Goal: Task Accomplishment & Management: Manage account settings

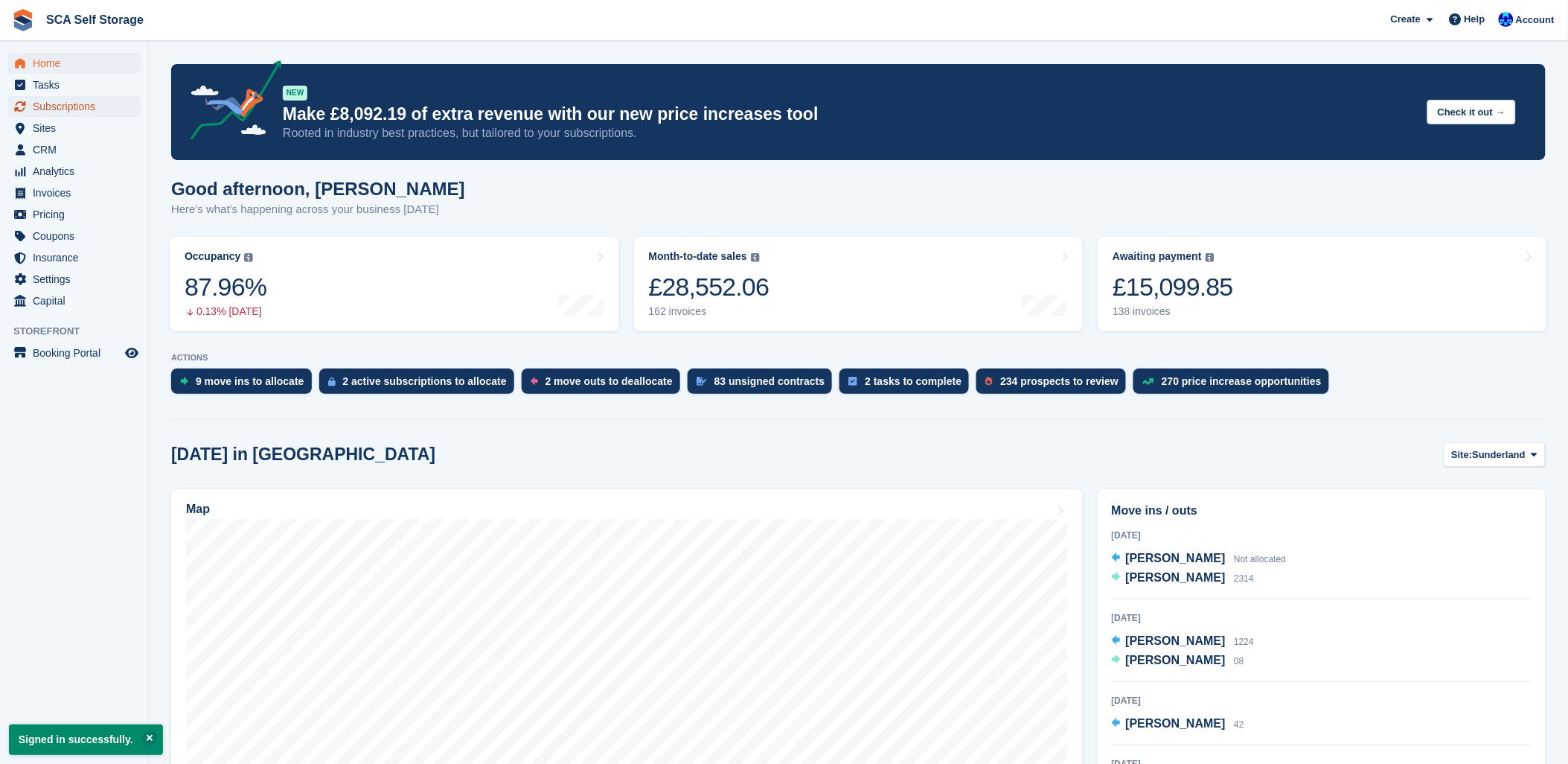
click at [52, 112] on span "Subscriptions" at bounding box center [78, 106] width 89 height 21
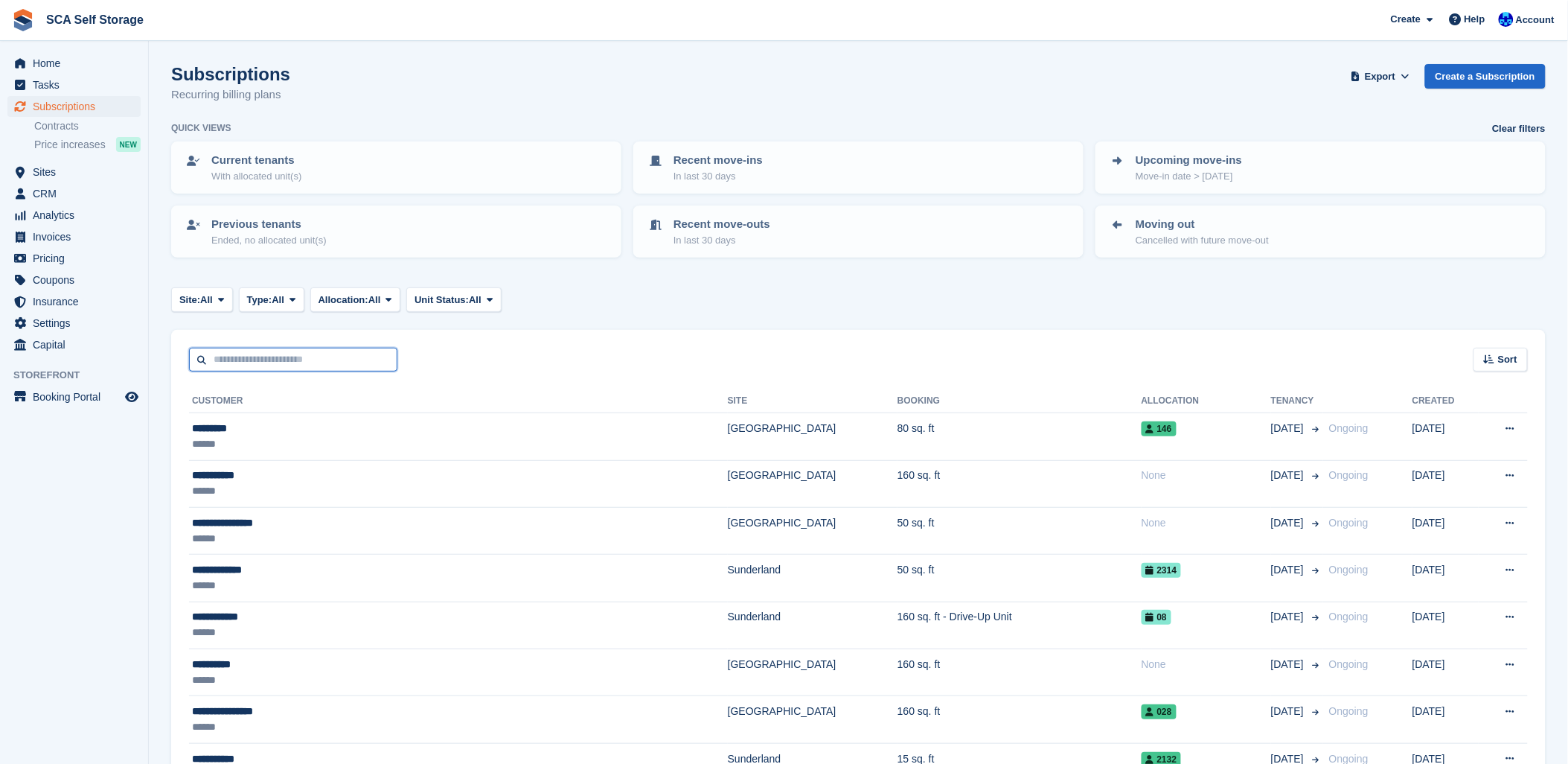
click at [356, 357] on input "text" at bounding box center [293, 360] width 209 height 25
type input "****"
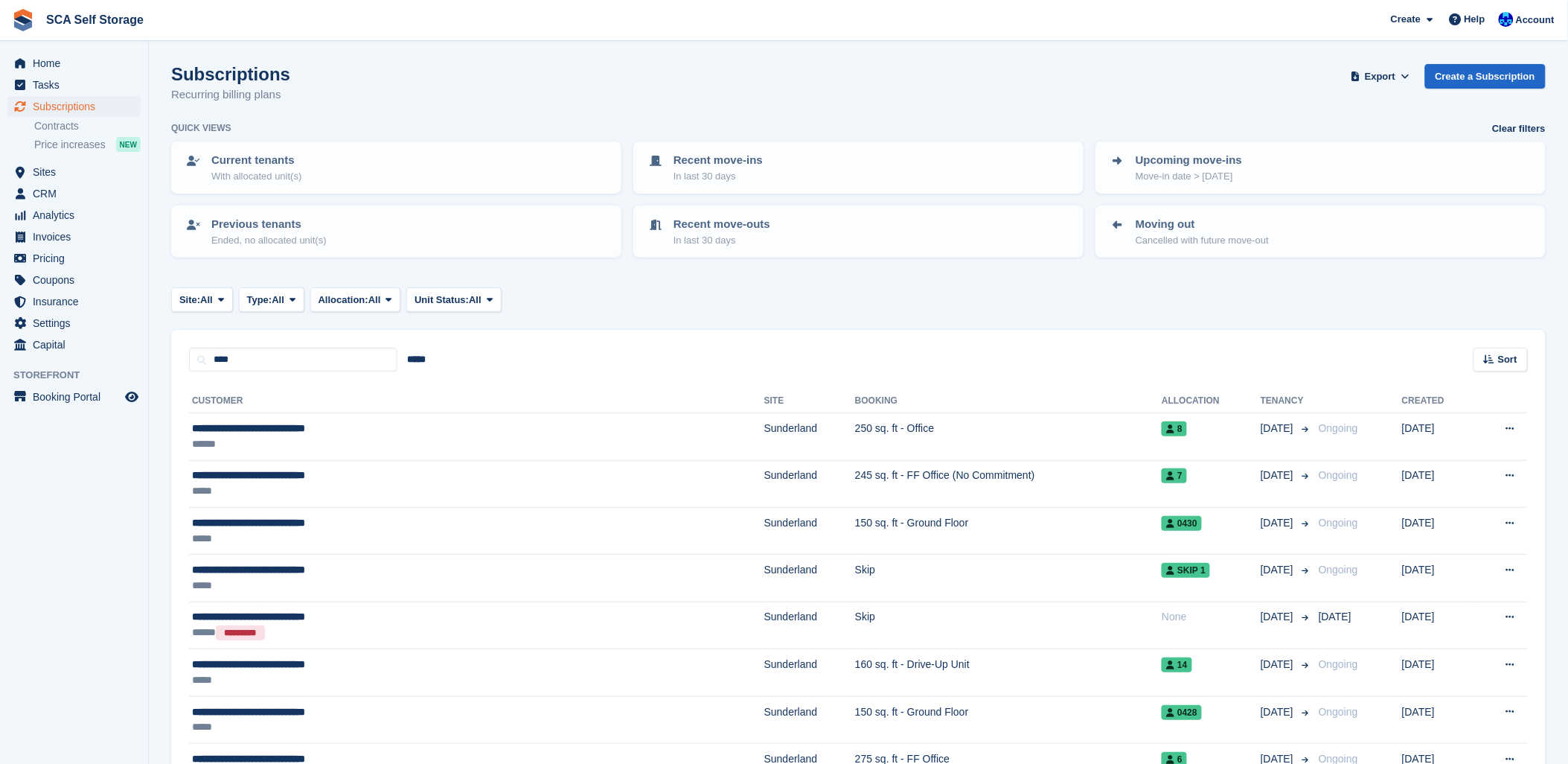
click at [874, 401] on th "Booking" at bounding box center [1008, 401] width 307 height 24
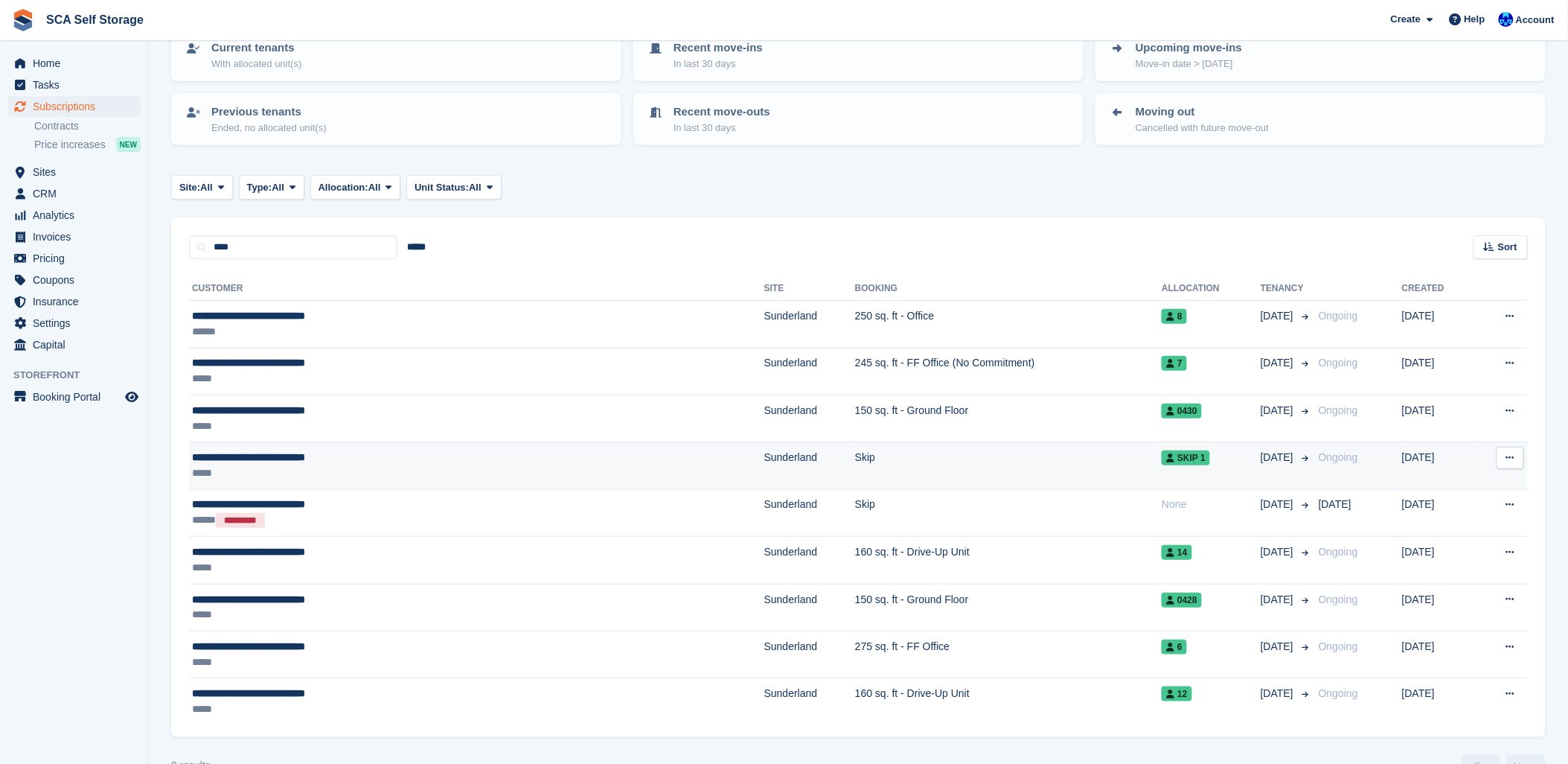
scroll to position [146, 0]
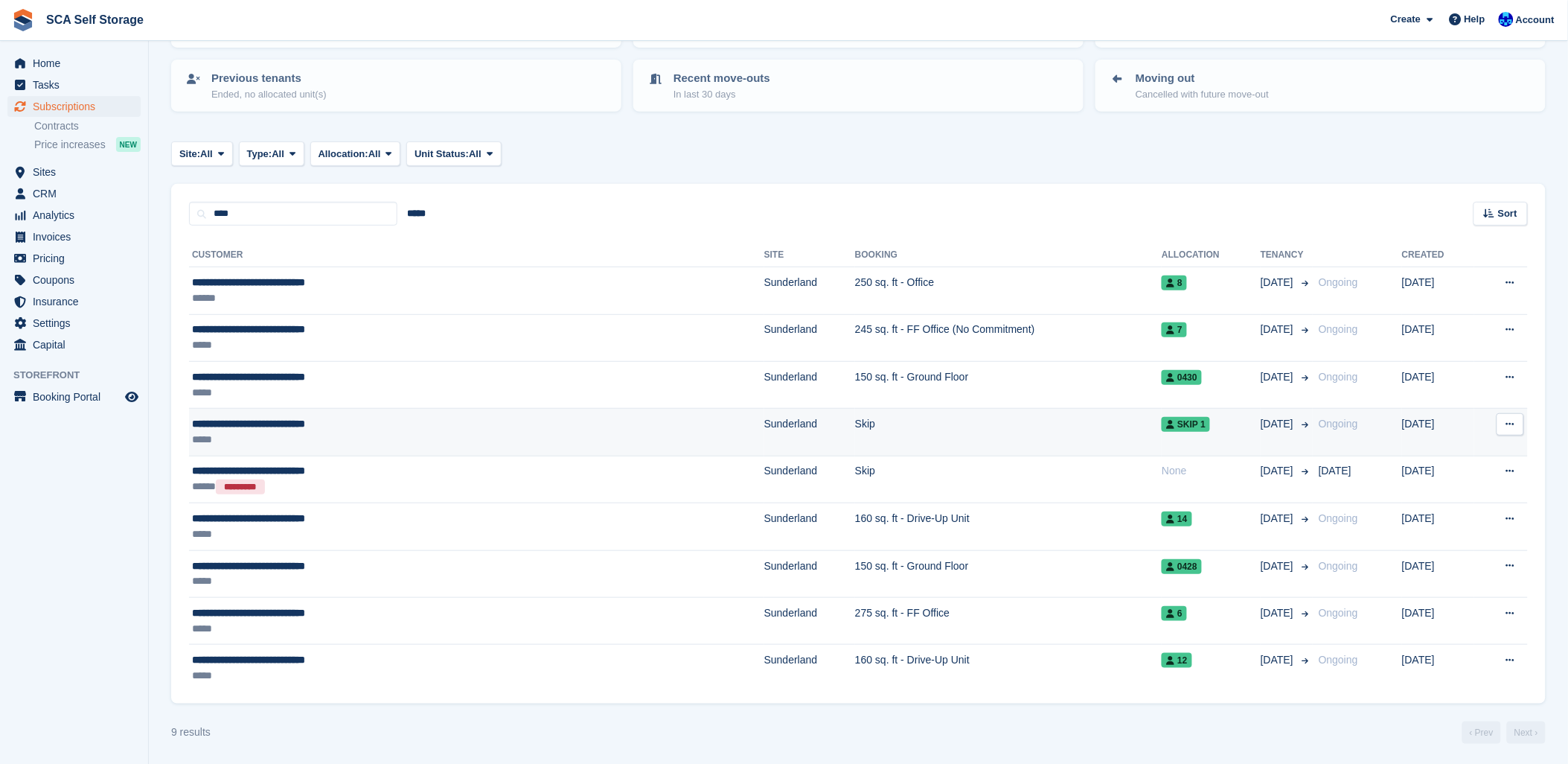
click at [971, 432] on td "Skip" at bounding box center [1008, 432] width 307 height 47
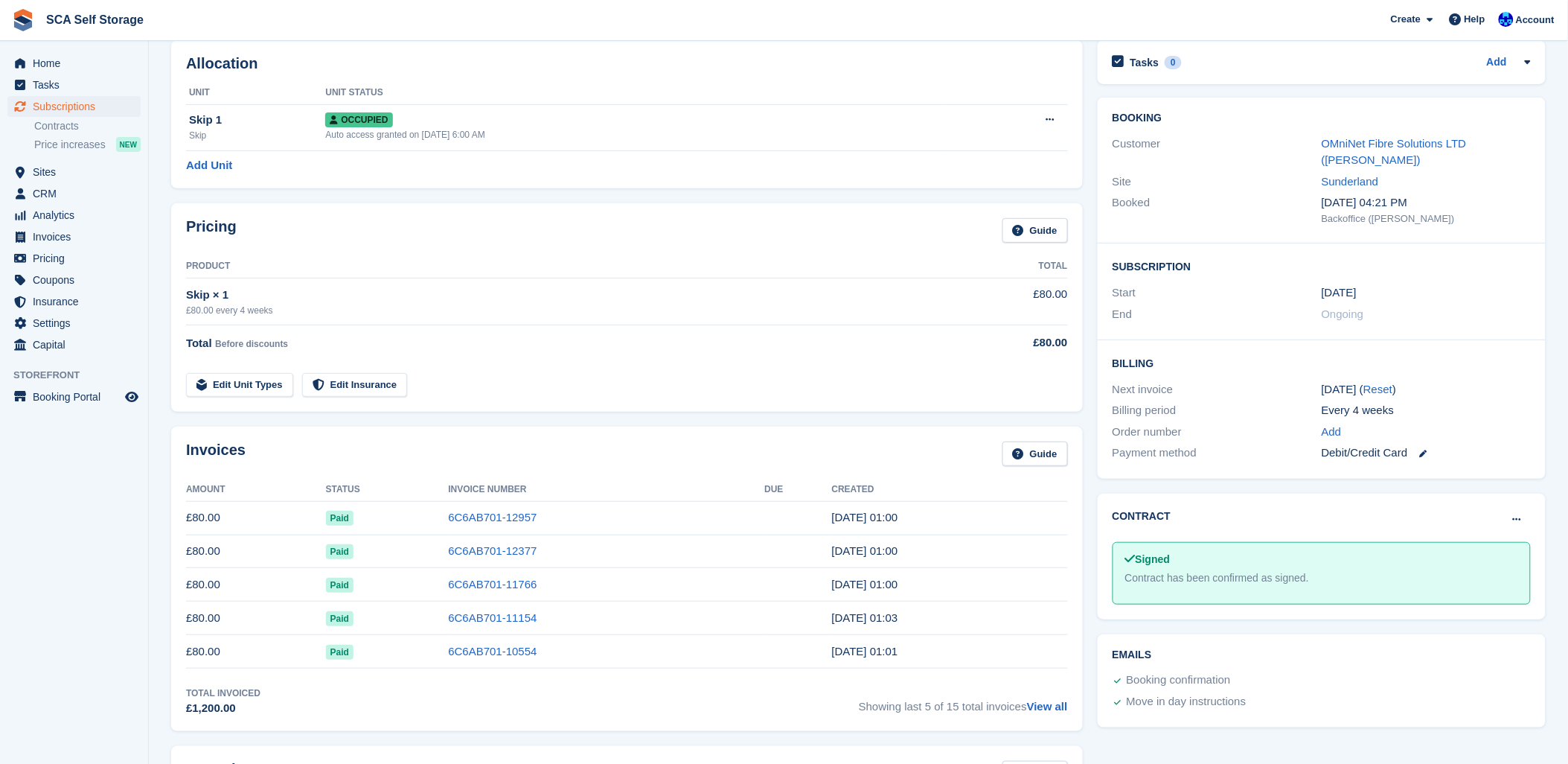
scroll to position [165, 0]
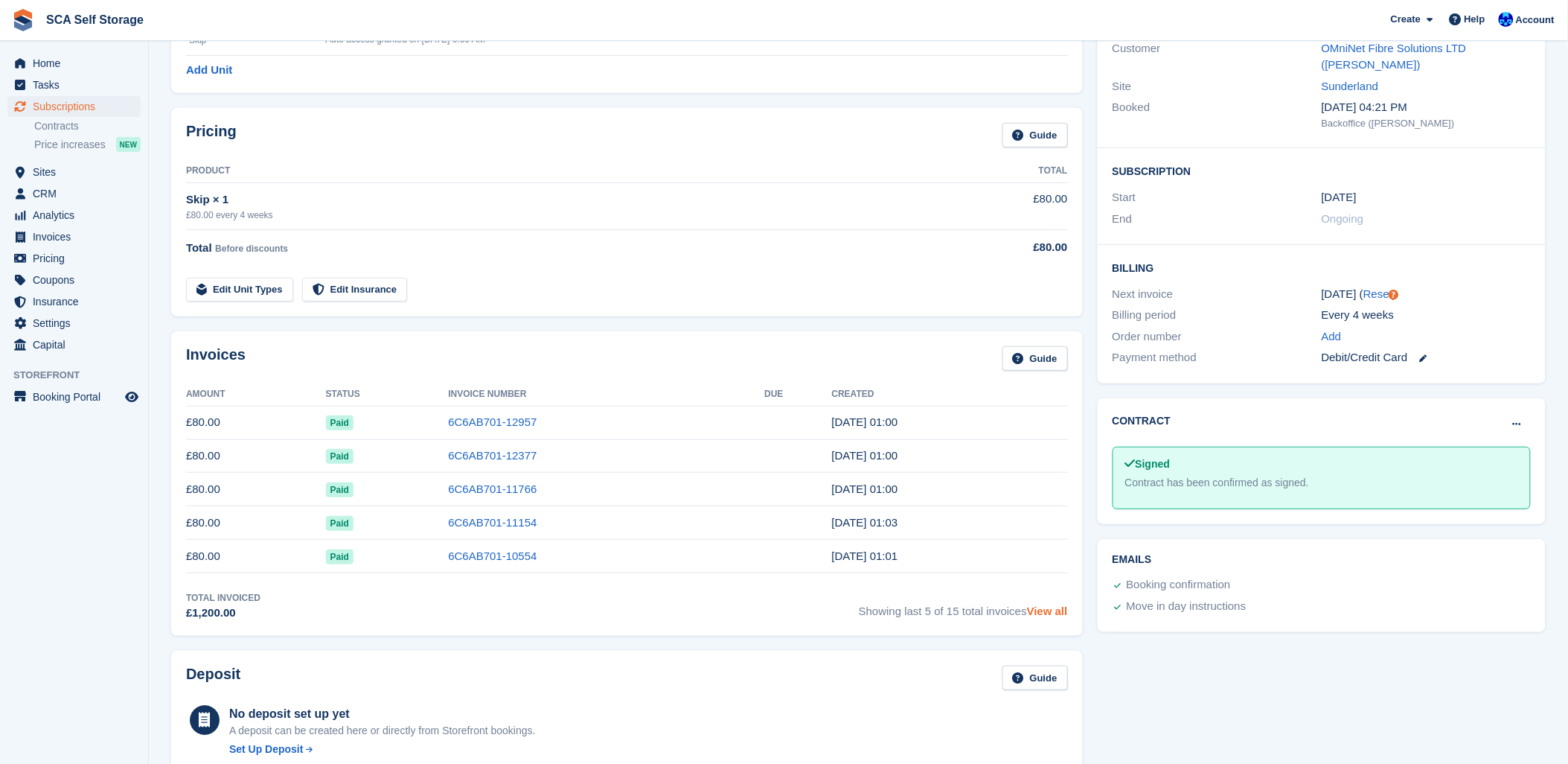
click at [1060, 616] on link "View all" at bounding box center [1047, 610] width 41 height 12
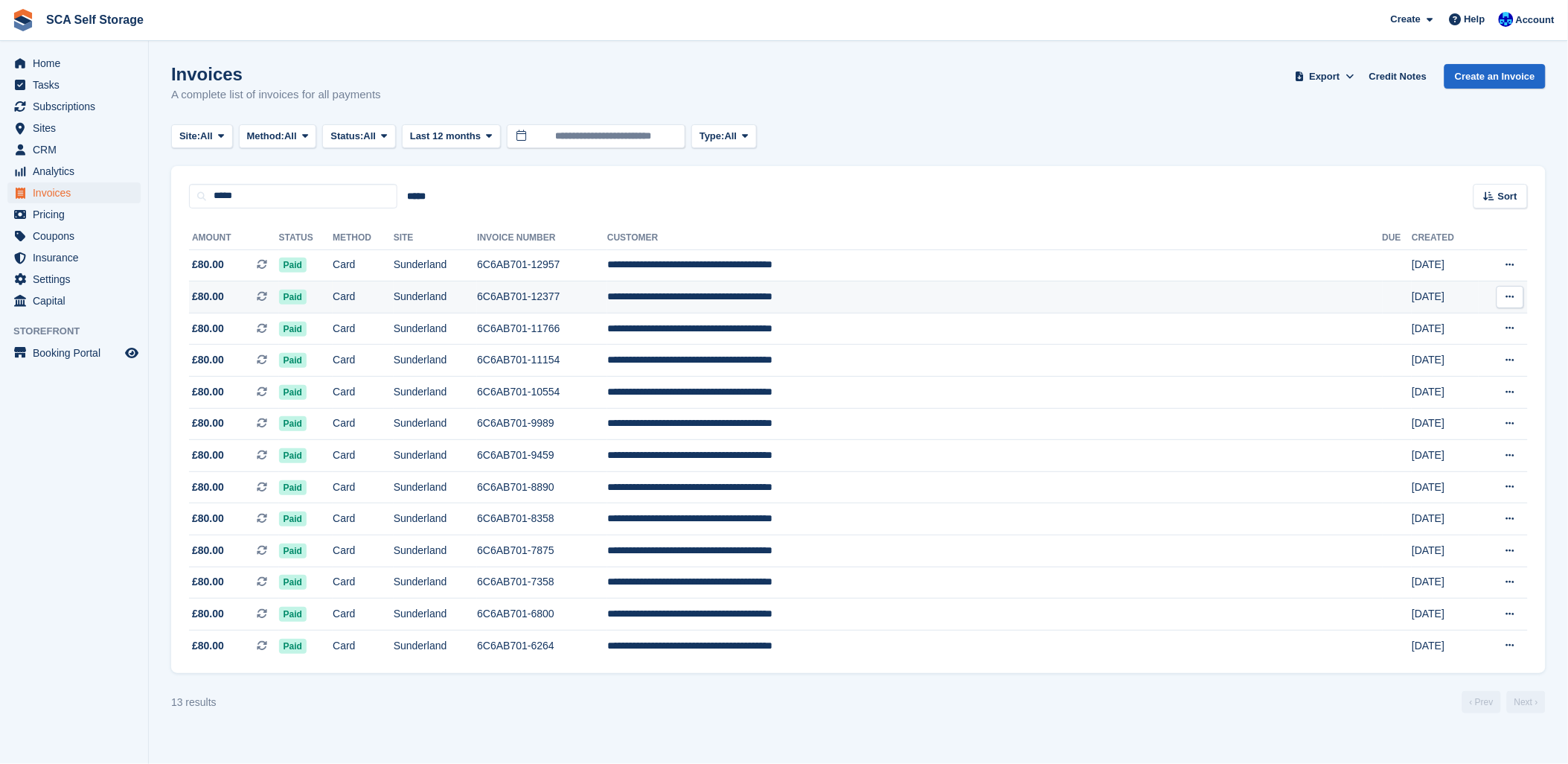
click at [218, 292] on span "£80.00" at bounding box center [208, 296] width 32 height 15
click at [607, 270] on td "6C6AB701-12957" at bounding box center [542, 266] width 130 height 32
click at [607, 296] on td "6C6AB701-12377" at bounding box center [542, 297] width 130 height 32
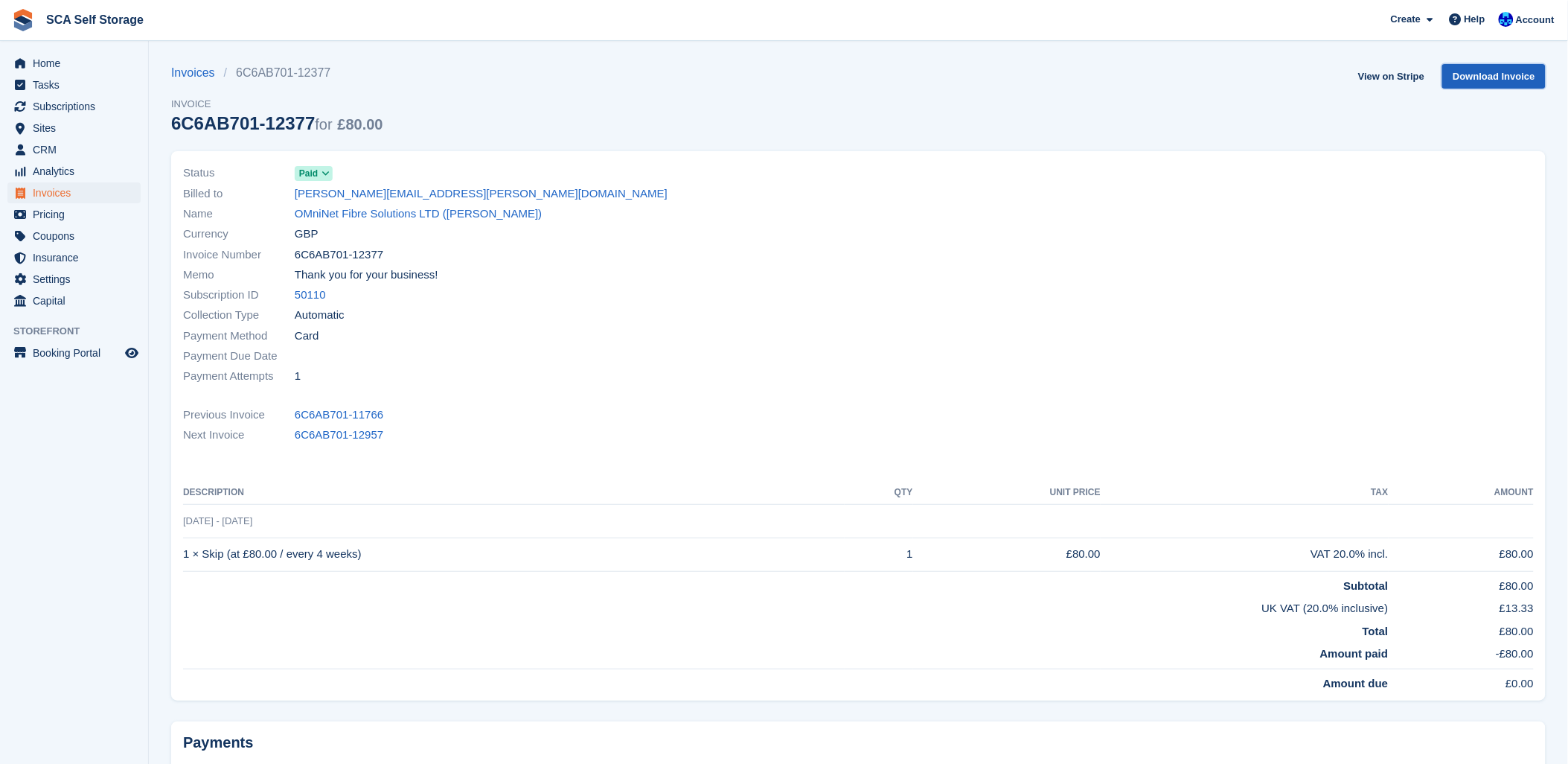
click at [1484, 80] on link "Download Invoice" at bounding box center [1494, 76] width 103 height 25
click at [1018, 138] on div "Invoices 6C6AB701-12377 Invoice 6C6AB701-12377 for £80.00 View on Stripe Downlo…" at bounding box center [858, 107] width 1374 height 87
click at [452, 218] on link "OMniNet Fibre Solutions LTD ([PERSON_NAME])" at bounding box center [419, 214] width 247 height 17
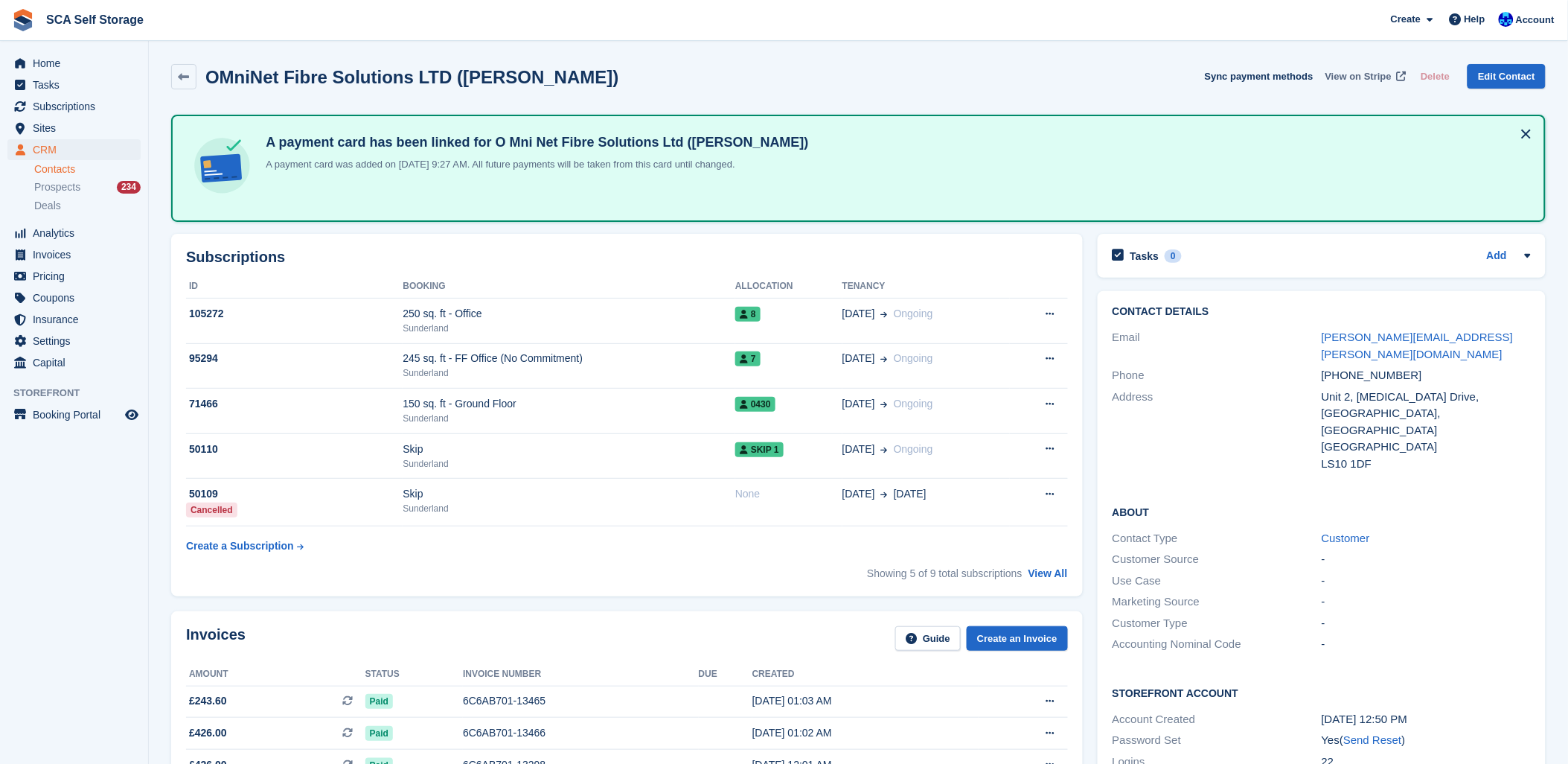
click at [1372, 69] on span "View on Stripe" at bounding box center [1359, 77] width 66 height 15
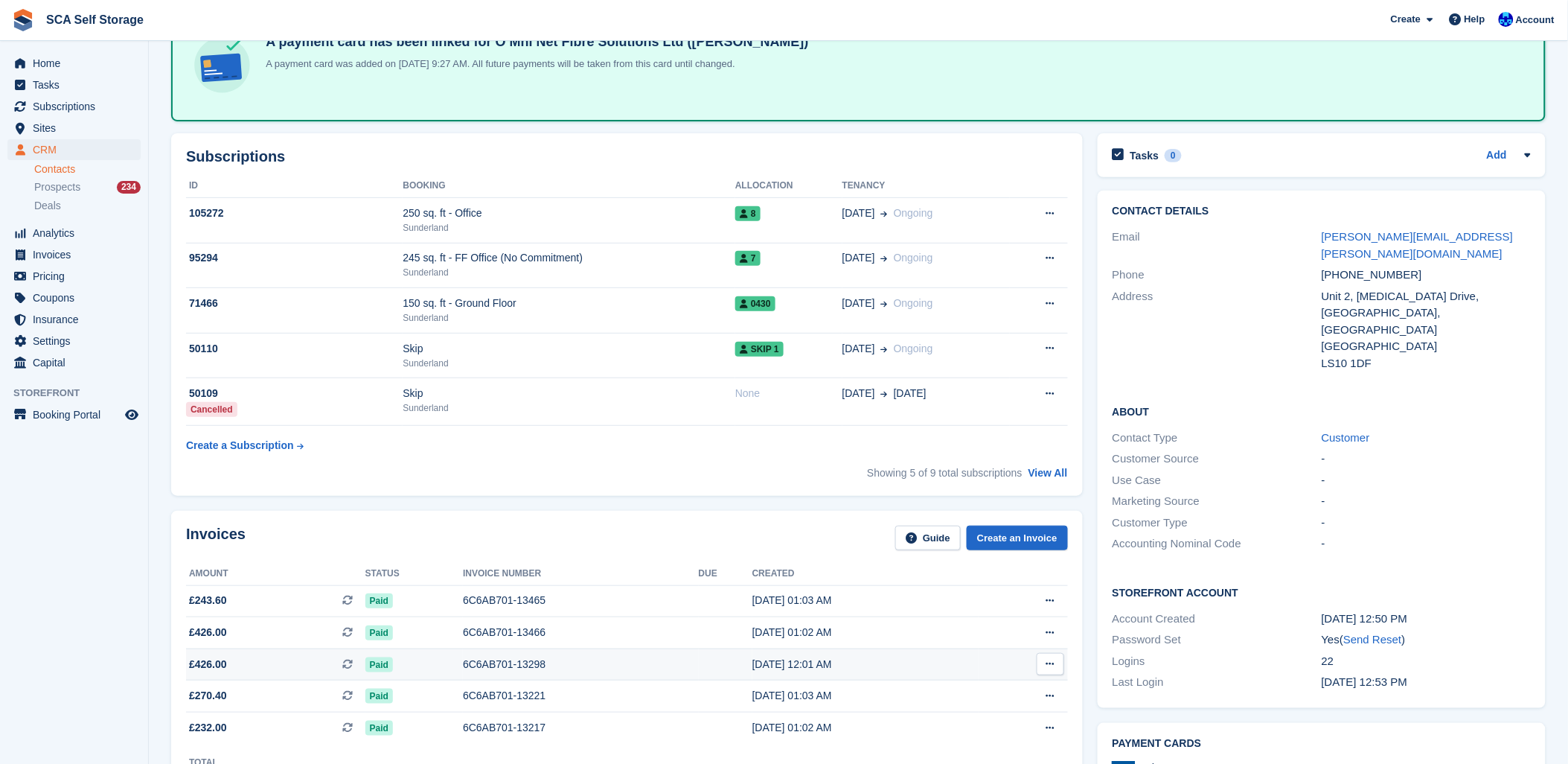
scroll to position [330, 0]
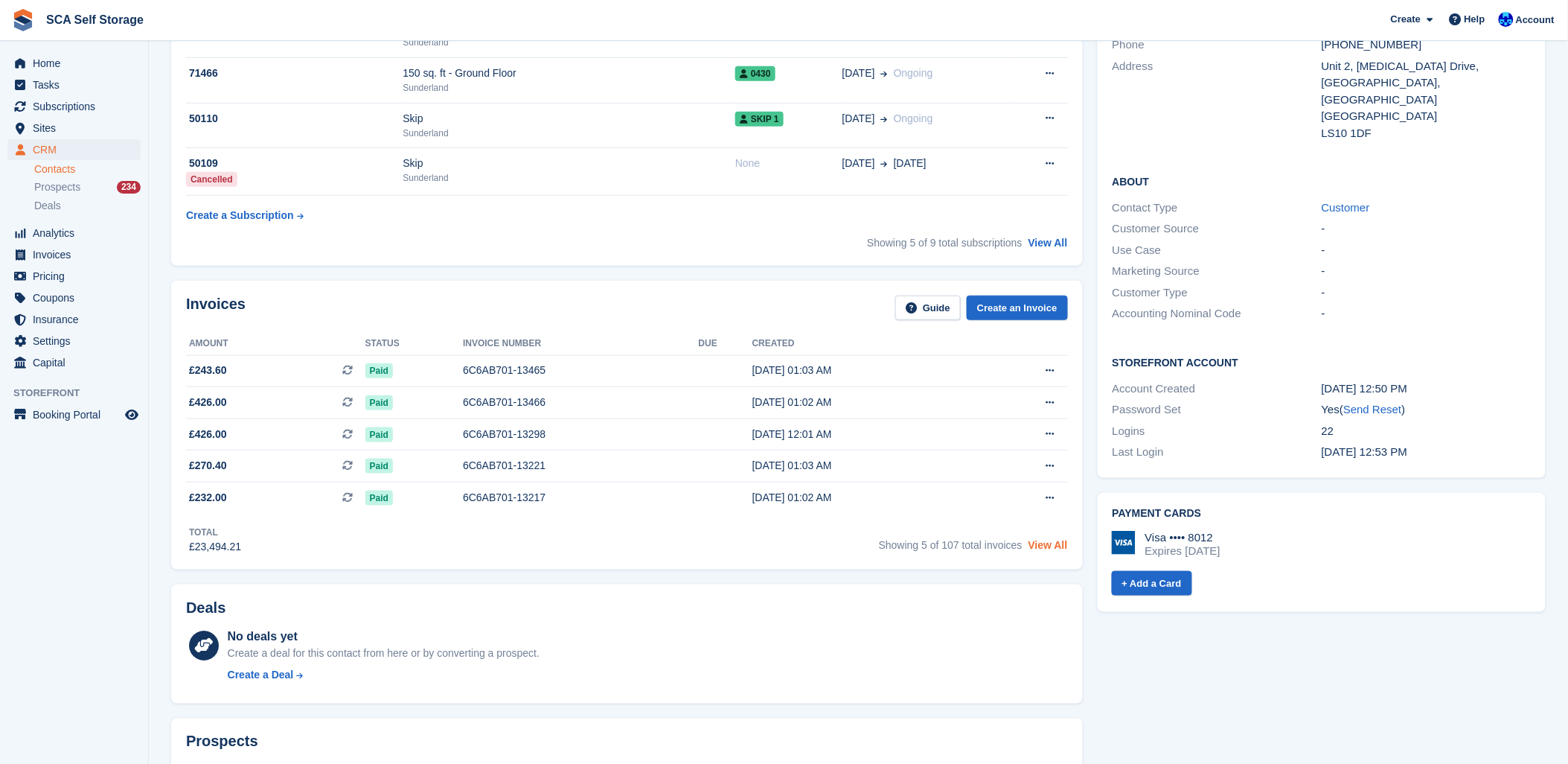
click at [1054, 542] on link "View All" at bounding box center [1049, 545] width 40 height 12
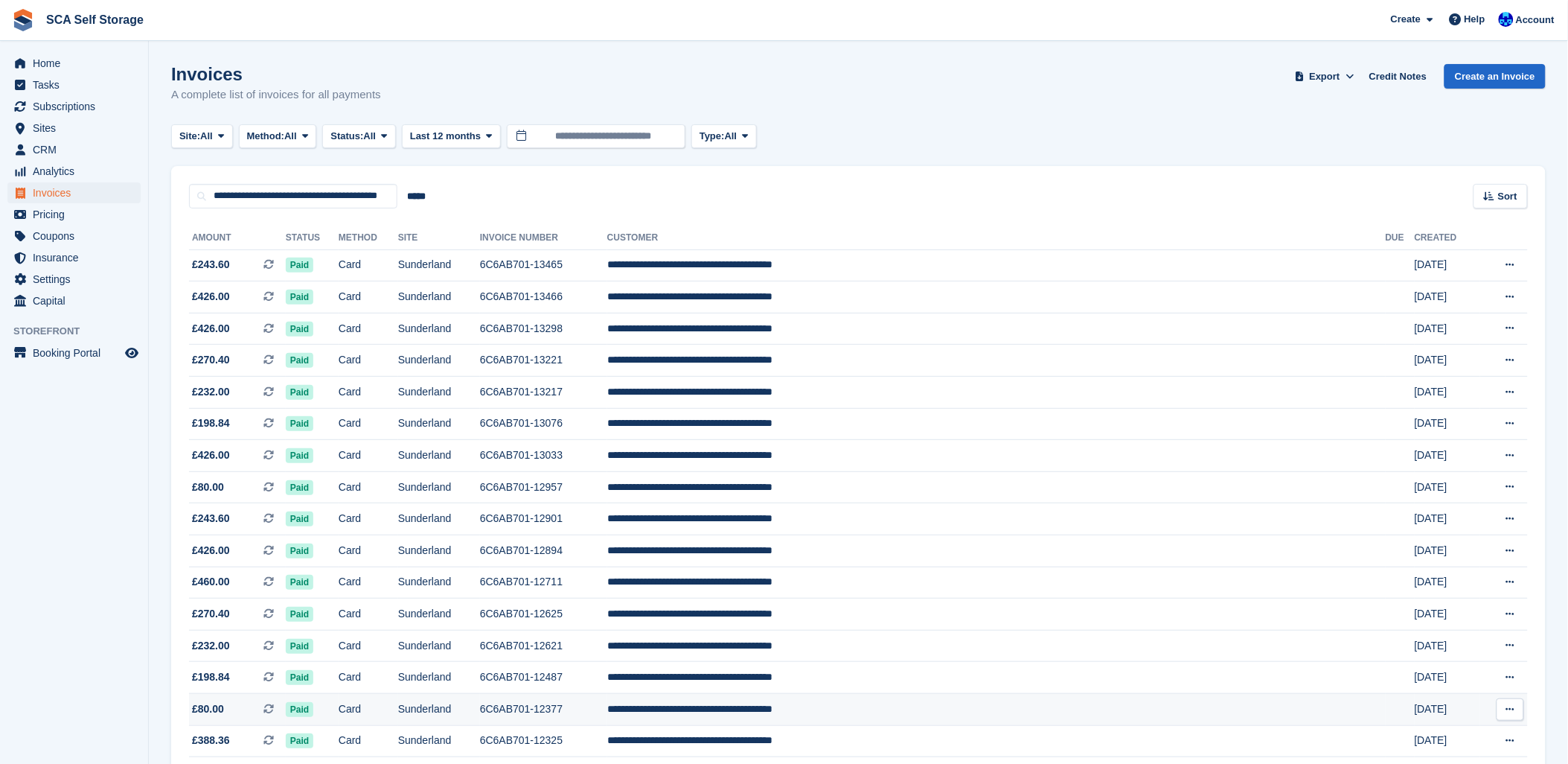
click at [229, 705] on span "£80.00 This is a recurring subscription invoice." at bounding box center [237, 709] width 97 height 15
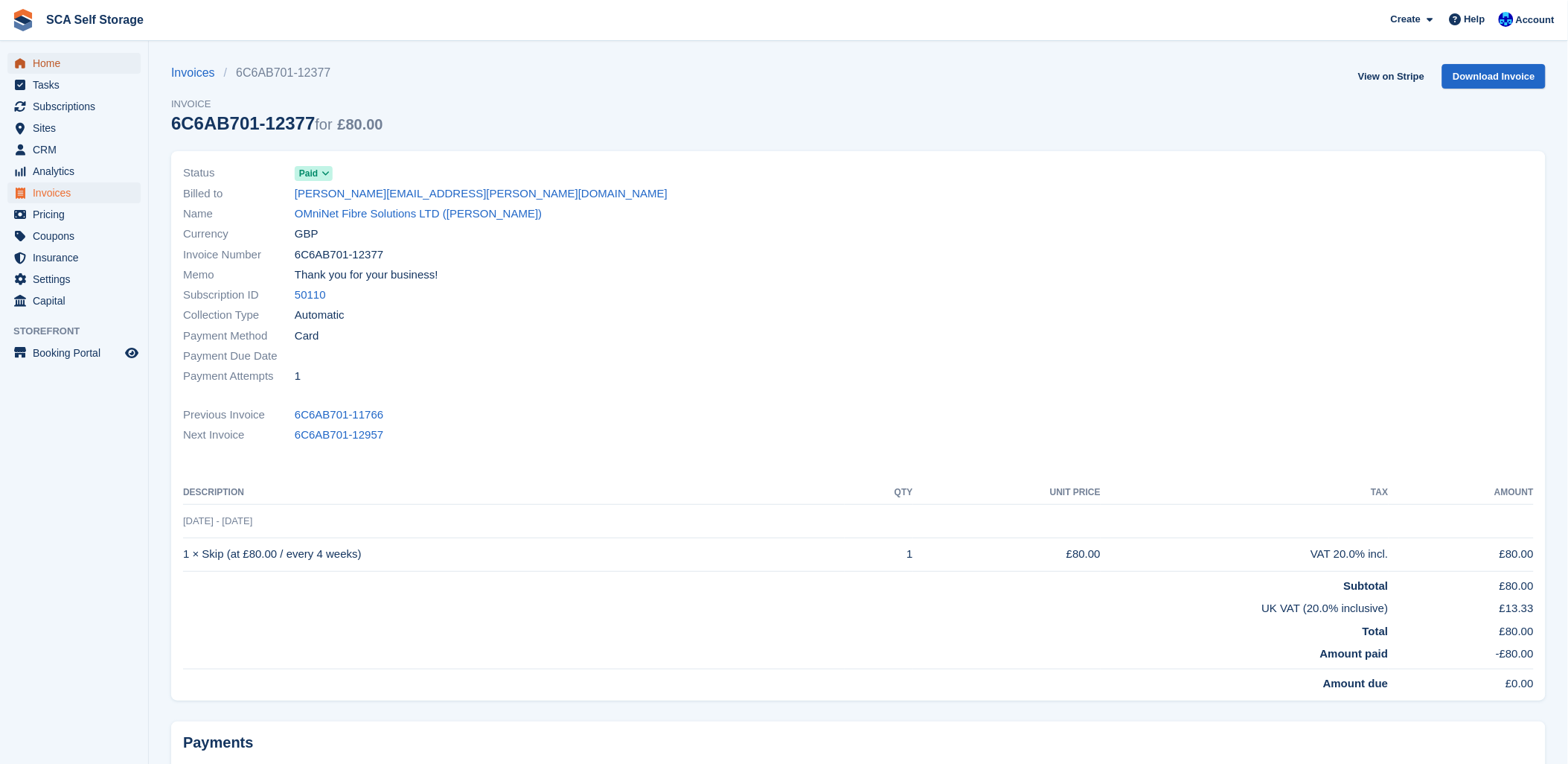
click at [19, 71] on span "menu" at bounding box center [20, 63] width 18 height 18
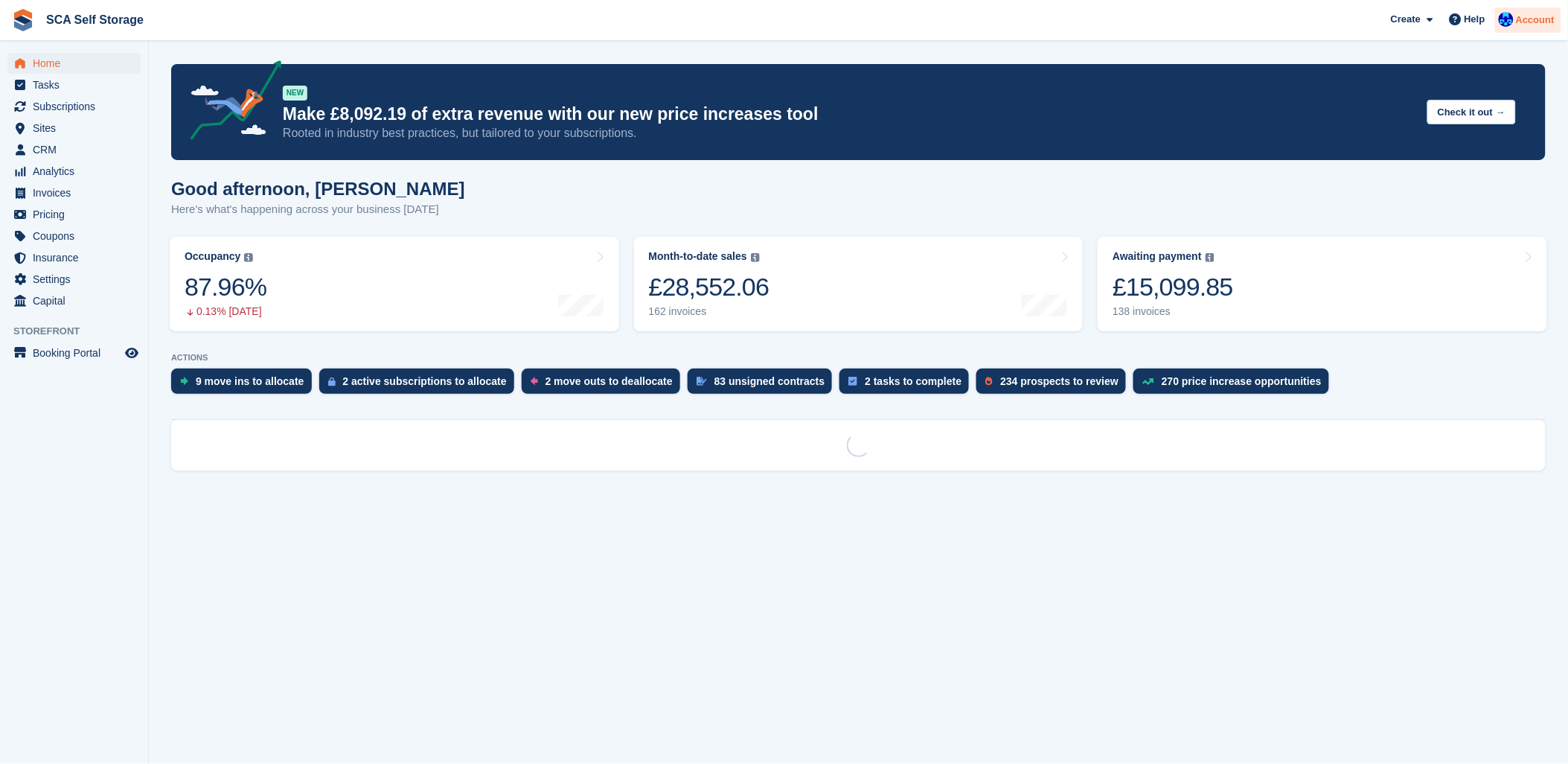
drag, startPoint x: 1564, startPoint y: 18, endPoint x: 1545, endPoint y: 20, distance: 19.1
click at [1561, 17] on span "SCA Self Storage Create Subscription Invoice Contact Deal Discount Page Help Ch…" at bounding box center [784, 20] width 1568 height 40
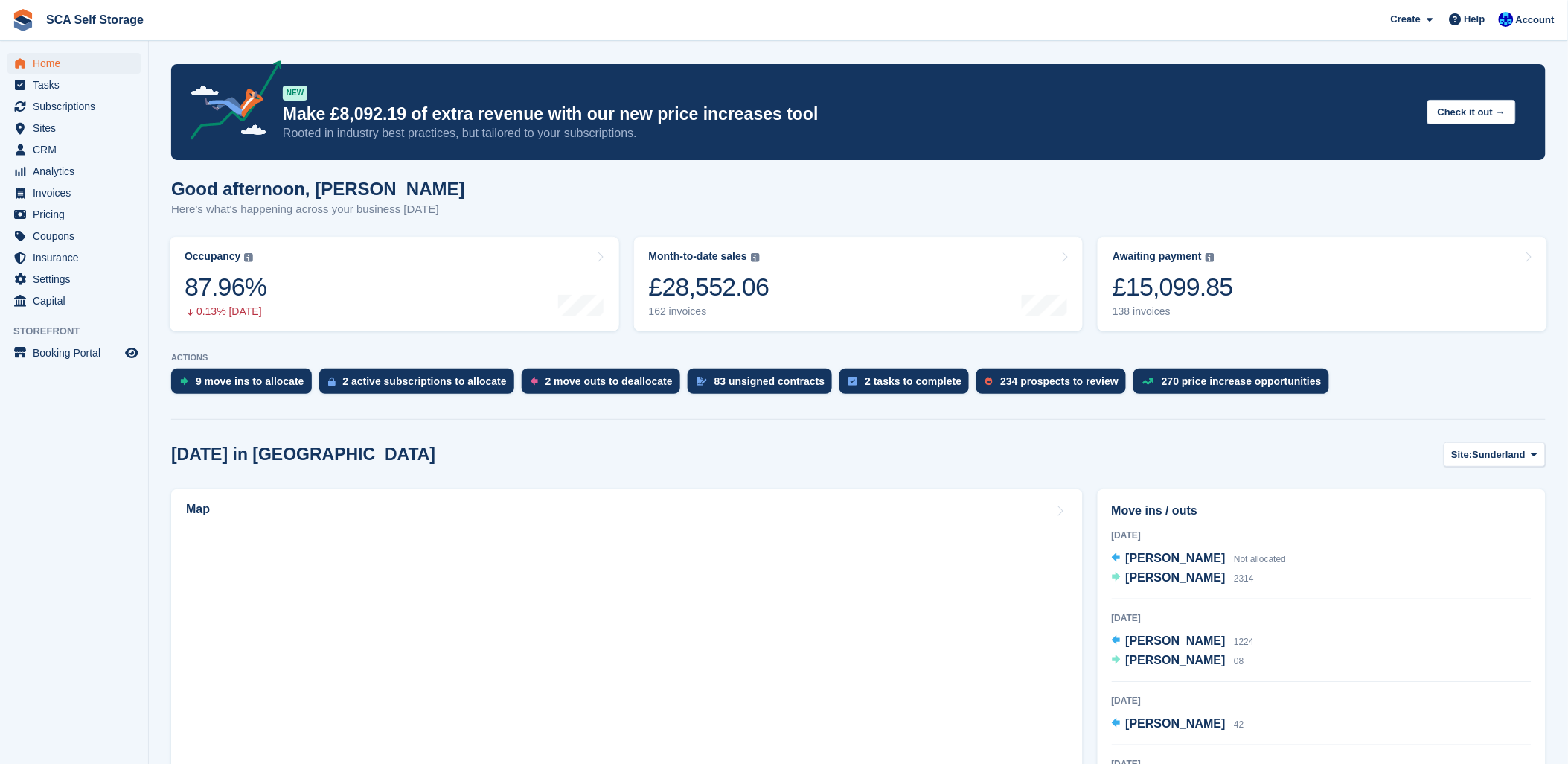
drag, startPoint x: 1533, startPoint y: 26, endPoint x: 1531, endPoint y: 38, distance: 12.2
click at [1533, 26] on span "Account" at bounding box center [1535, 20] width 39 height 15
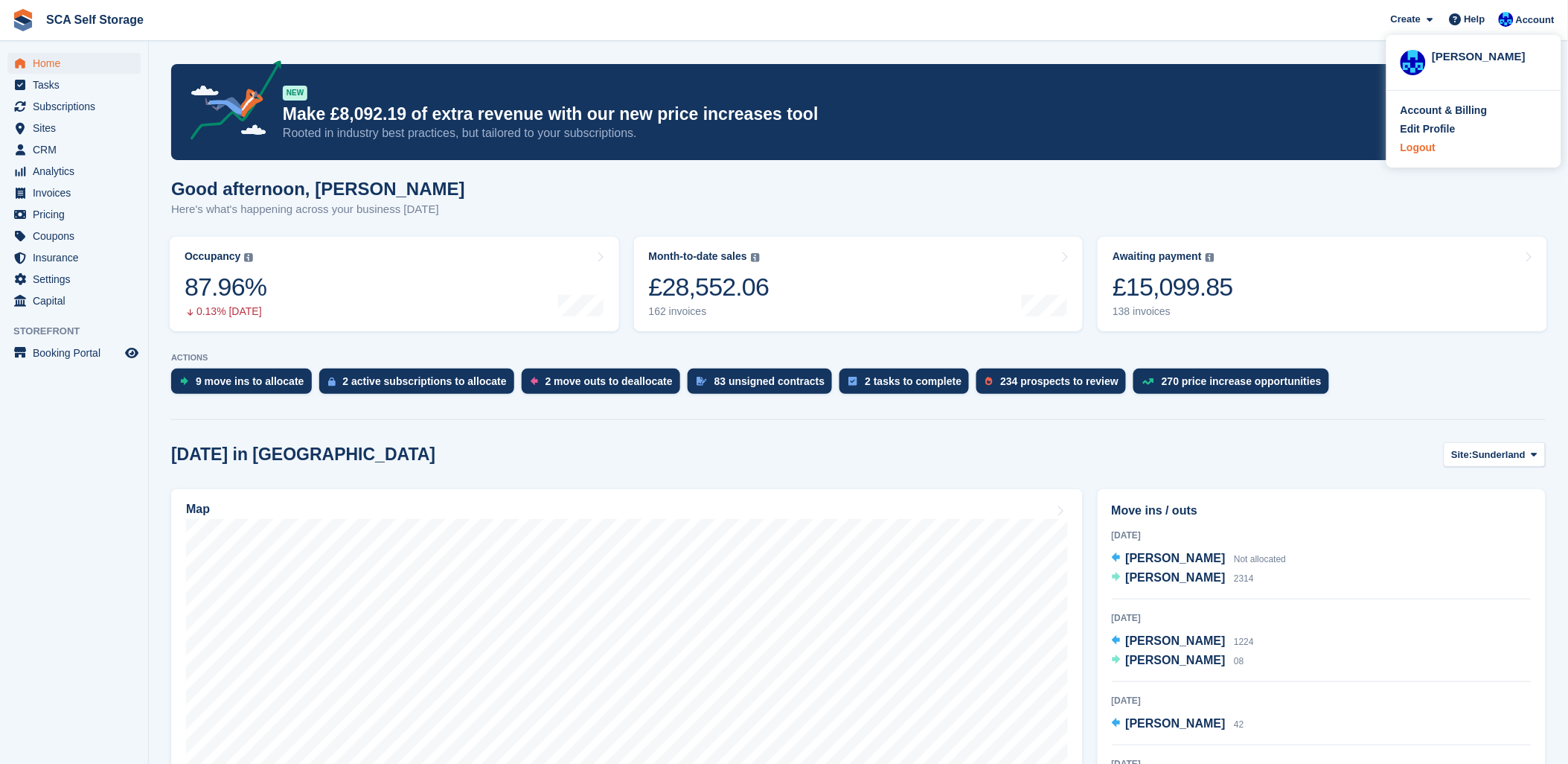
click at [1422, 154] on div "Logout" at bounding box center [1418, 147] width 35 height 15
